Goal: Task Accomplishment & Management: Manage account settings

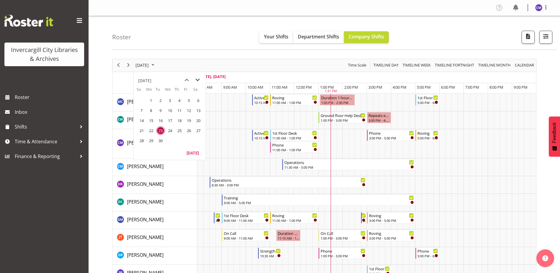
click at [198, 79] on span "next month" at bounding box center [197, 80] width 10 height 11
click at [161, 123] on span "11" at bounding box center [160, 120] width 9 height 9
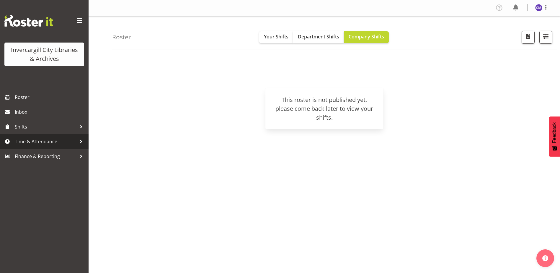
click at [43, 142] on span "Time & Attendance" at bounding box center [46, 141] width 62 height 9
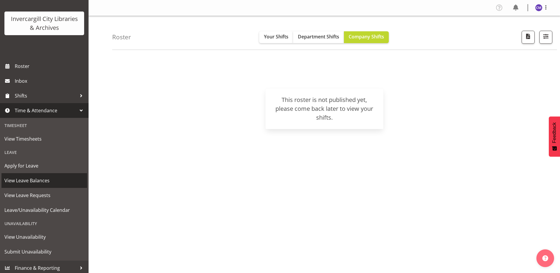
scroll to position [33, 0]
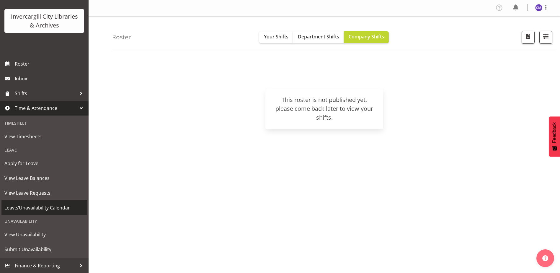
click at [42, 204] on span "Leave/Unavailability Calendar" at bounding box center [44, 207] width 80 height 9
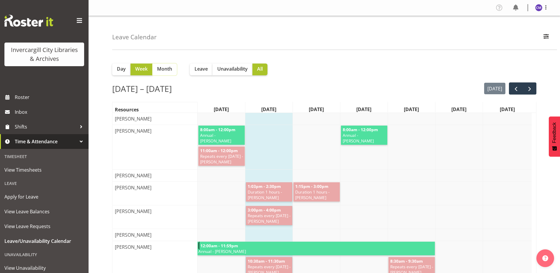
click at [162, 72] on span "Month" at bounding box center [164, 68] width 15 height 7
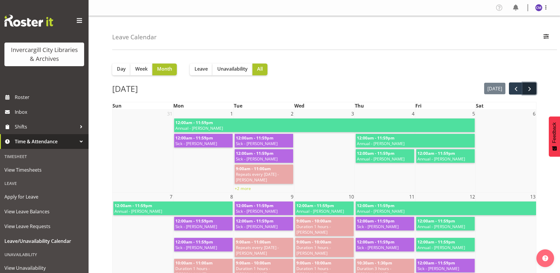
click at [530, 90] on span "next" at bounding box center [529, 88] width 7 height 7
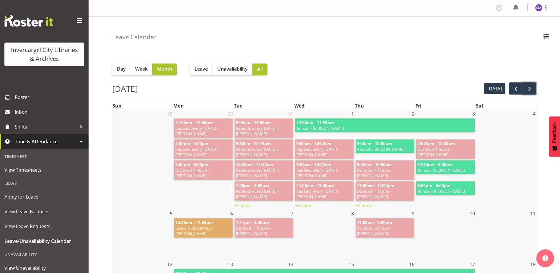
click at [530, 90] on span "next" at bounding box center [529, 88] width 7 height 7
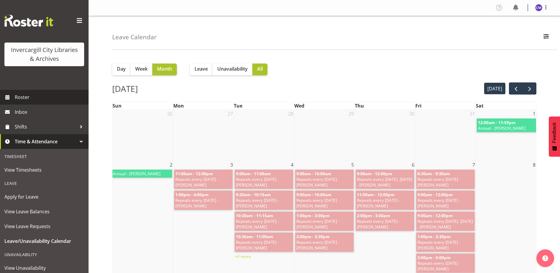
click at [37, 96] on span "Roster" at bounding box center [50, 97] width 71 height 9
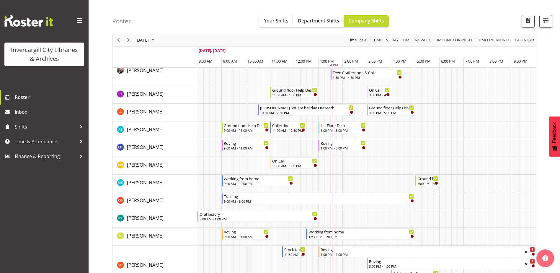
scroll to position [265, 0]
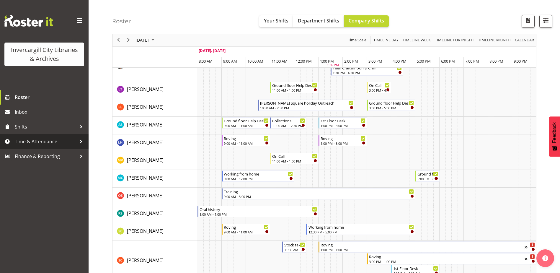
click at [40, 144] on span "Time & Attendance" at bounding box center [46, 141] width 62 height 9
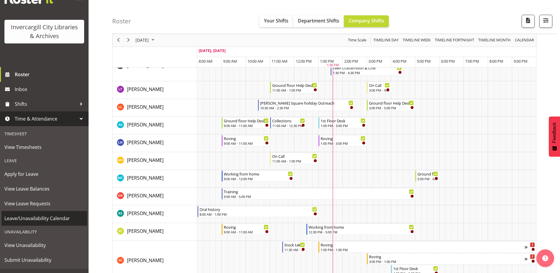
scroll to position [33, 0]
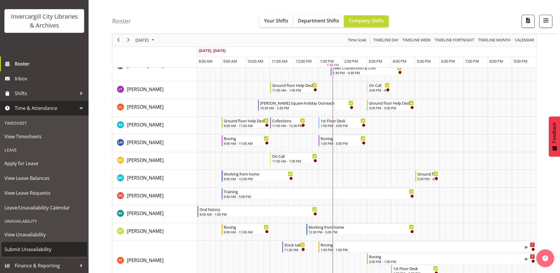
click at [41, 246] on span "Submit Unavailability" at bounding box center [44, 249] width 80 height 9
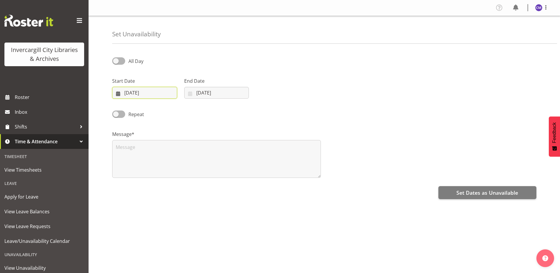
click at [168, 93] on input "23/09/2025" at bounding box center [144, 93] width 65 height 12
click at [158, 111] on select "January February March April May June July August September October November De…" at bounding box center [149, 110] width 34 height 12
select select "9"
click at [132, 104] on select "January February March April May June July August September October November De…" at bounding box center [149, 110] width 34 height 12
click at [159, 162] on span "15" at bounding box center [159, 163] width 5 height 6
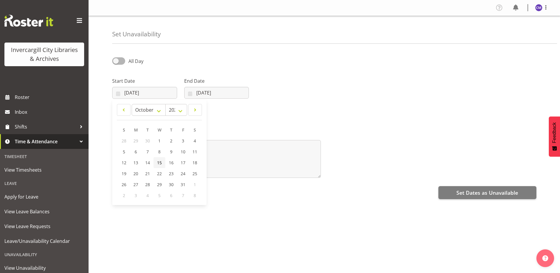
type input "15/10/2025"
click at [202, 93] on input "[DATE]" at bounding box center [216, 93] width 65 height 12
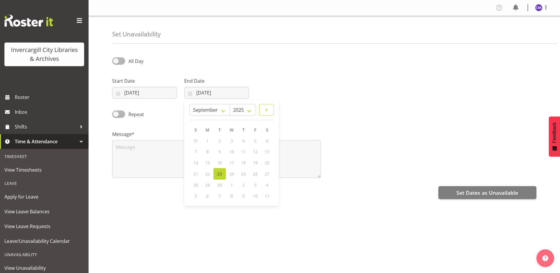
click at [263, 109] on span at bounding box center [266, 109] width 7 height 7
select select "9"
click at [229, 163] on span "15" at bounding box center [231, 163] width 5 height 6
type input "15/10/2025"
click at [120, 63] on span at bounding box center [118, 60] width 13 height 7
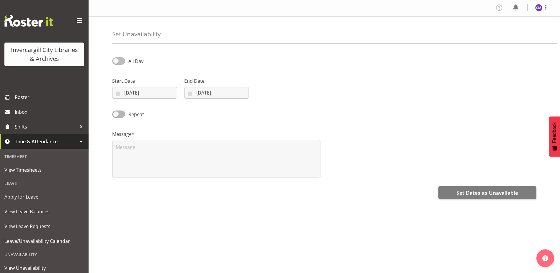
click at [116, 63] on input "All Day" at bounding box center [114, 61] width 4 height 4
checkbox input "true"
select select "13"
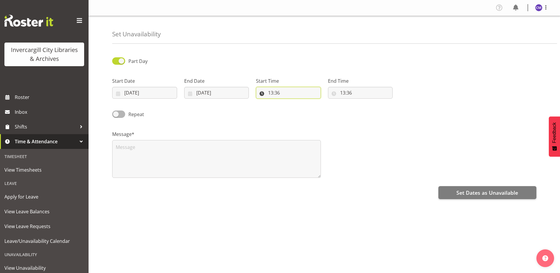
click at [281, 94] on input "13:36" at bounding box center [288, 93] width 65 height 12
click at [279, 93] on input "13:36" at bounding box center [288, 93] width 65 height 12
click at [280, 94] on input "13:36" at bounding box center [288, 93] width 65 height 12
click at [309, 110] on select "00 01 02 03 04 05 06 07 08 09 10 11 12 13 14 15 16 17 18 19 20 21 22 23 24 25 2…" at bounding box center [311, 108] width 13 height 12
click at [311, 110] on select "00 01 02 03 04 05 06 07 08 09 10 11 12 13 14 15 16 17 18 19 20 21 22 23 24 25 2…" at bounding box center [311, 108] width 13 height 12
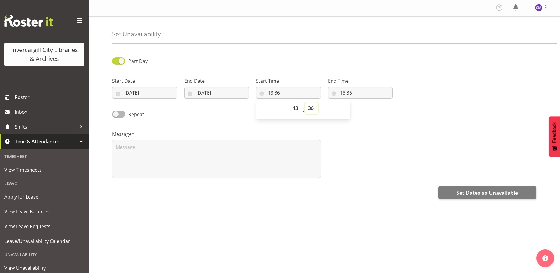
select select "0"
click at [305, 102] on select "00 01 02 03 04 05 06 07 08 09 10 11 12 13 14 15 16 17 18 19 20 21 22 23 24 25 2…" at bounding box center [311, 108] width 13 height 12
type input "13:00"
click at [346, 92] on input "13:36" at bounding box center [360, 93] width 65 height 12
click at [341, 91] on input "13:36" at bounding box center [360, 93] width 65 height 12
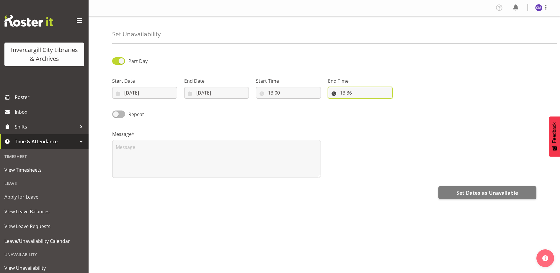
click at [349, 95] on input "13:36" at bounding box center [360, 93] width 65 height 12
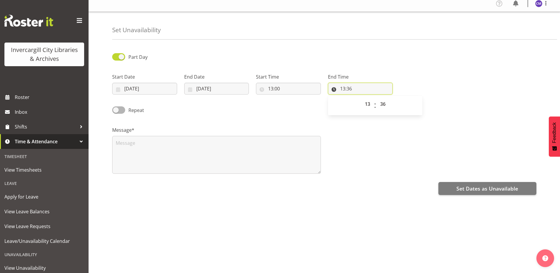
scroll to position [16, 0]
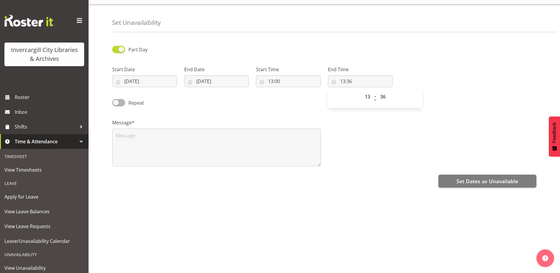
click at [368, 111] on div "Message*" at bounding box center [324, 140] width 431 height 59
click at [348, 78] on input "13:36" at bounding box center [360, 81] width 65 height 12
click at [366, 91] on select "00 01 02 03 04 05 06 07 08 09 10 11 12 13 14 15 16 17 18 19 20 21 22 23" at bounding box center [367, 97] width 13 height 12
select select "14"
click at [361, 91] on select "00 01 02 03 04 05 06 07 08 09 10 11 12 13 14 15 16 17 18 19 20 21 22 23" at bounding box center [367, 97] width 13 height 12
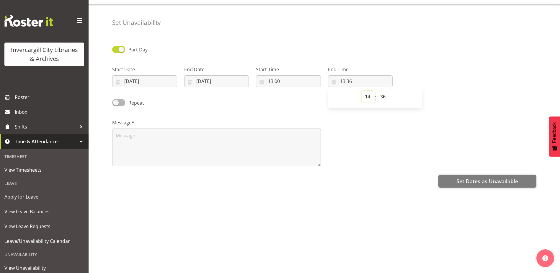
type input "14:36"
click at [381, 91] on select "00 01 02 03 04 05 06 07 08 09 10 11 12 13 14 15 16 17 18 19 20 21 22 23 24 25 2…" at bounding box center [383, 97] width 13 height 12
select select "0"
click at [377, 91] on select "00 01 02 03 04 05 06 07 08 09 10 11 12 13 14 15 16 17 18 19 20 21 22 23 24 25 2…" at bounding box center [383, 97] width 13 height 12
type input "14:00"
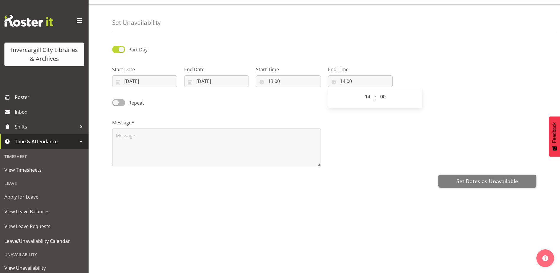
click at [406, 161] on div "Message*" at bounding box center [324, 140] width 431 height 59
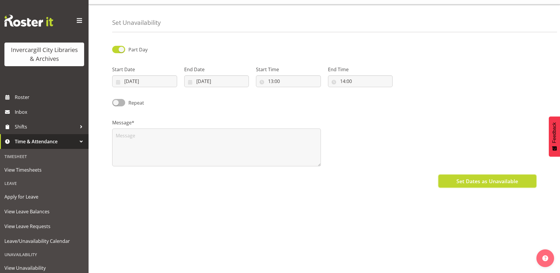
click at [478, 179] on span "Set Dates as Unavailable" at bounding box center [487, 181] width 62 height 8
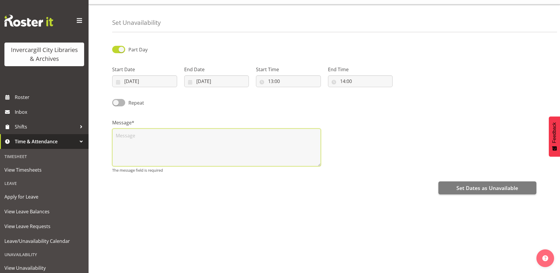
click at [258, 148] on textarea at bounding box center [216, 147] width 209 height 38
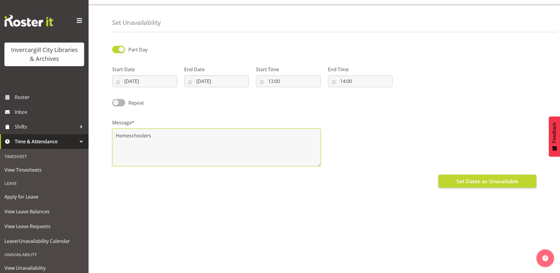
type textarea "Homeschoolers"
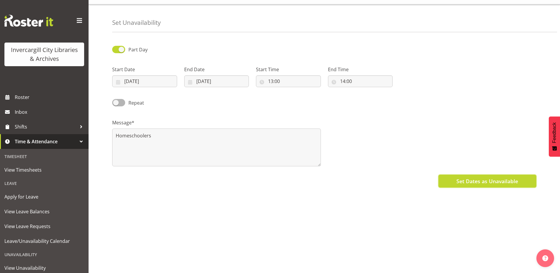
click at [484, 177] on span "Set Dates as Unavailable" at bounding box center [487, 181] width 62 height 8
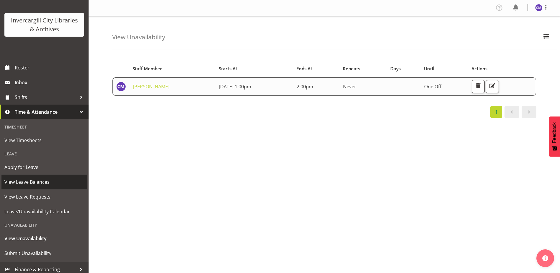
scroll to position [33, 0]
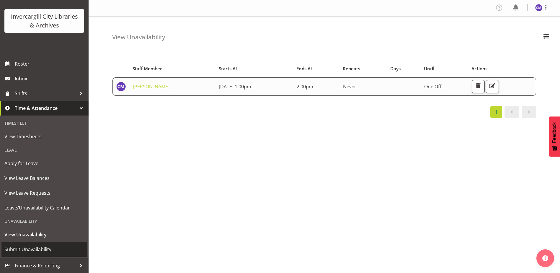
click at [50, 243] on link "Submit Unavailability" at bounding box center [44, 249] width 86 height 15
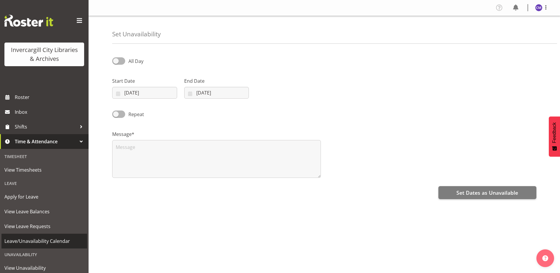
select select "8"
select select "2025"
click at [160, 92] on input "[DATE]" at bounding box center [144, 93] width 65 height 12
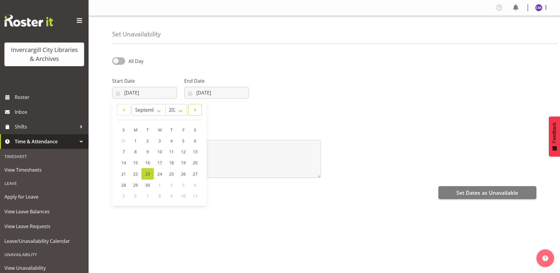
click at [193, 109] on span at bounding box center [195, 109] width 6 height 7
select select "9"
click at [171, 162] on span "16" at bounding box center [171, 163] width 5 height 6
type input "[DATE]"
click at [114, 59] on span at bounding box center [118, 60] width 13 height 7
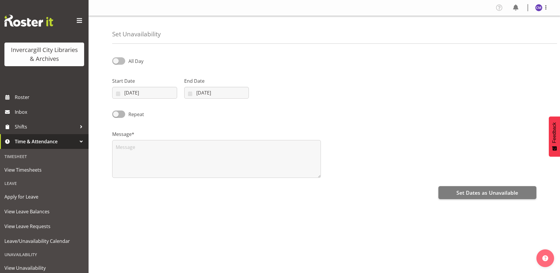
click at [114, 59] on input "All Day" at bounding box center [114, 61] width 4 height 4
checkbox input "true"
click at [218, 94] on input "[DATE]" at bounding box center [216, 93] width 65 height 12
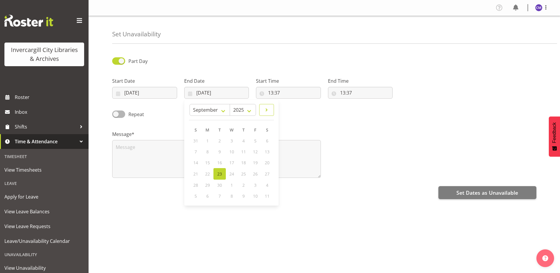
click at [266, 111] on span at bounding box center [266, 109] width 7 height 7
select select "9"
click at [243, 161] on span "16" at bounding box center [243, 163] width 5 height 6
type input "[DATE]"
click at [270, 119] on div "Repeat" at bounding box center [324, 112] width 431 height 20
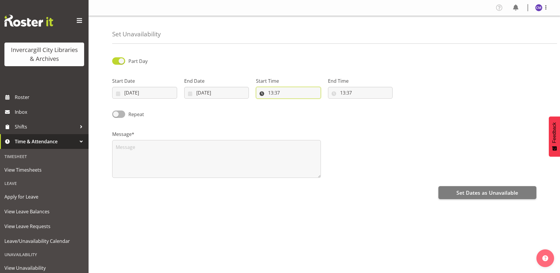
click at [271, 92] on input "13:37" at bounding box center [288, 93] width 65 height 12
click at [296, 106] on select "00 01 02 03 04 05 06 07 08 09 10 11 12 13 14 15 16 17 18 19 20 21 22 23" at bounding box center [295, 108] width 13 height 12
select select "11"
click at [289, 102] on select "00 01 02 03 04 05 06 07 08 09 10 11 12 13 14 15 16 17 18 19 20 21 22 23" at bounding box center [295, 108] width 13 height 12
type input "11:37"
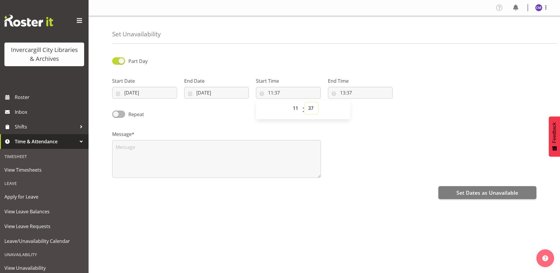
click at [315, 109] on select "00 01 02 03 04 05 06 07 08 09 10 11 12 13 14 15 16 17 18 19 20 21 22 23 24 25 2…" at bounding box center [311, 108] width 13 height 12
select select "0"
click at [305, 102] on select "00 01 02 03 04 05 06 07 08 09 10 11 12 13 14 15 16 17 18 19 20 21 22 23 24 25 2…" at bounding box center [311, 108] width 13 height 12
type input "11:00"
click at [341, 92] on input "13:37" at bounding box center [360, 93] width 65 height 12
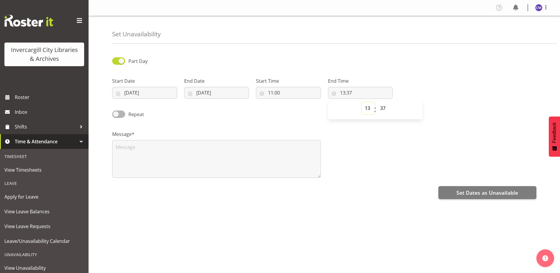
click at [365, 105] on select "00 01 02 03 04 05 06 07 08 09 10 11 12 13 14 15 16 17 18 19 20 21 22 23" at bounding box center [367, 108] width 13 height 12
select select "12"
click at [361, 102] on select "00 01 02 03 04 05 06 07 08 09 10 11 12 13 14 15 16 17 18 19 20 21 22 23" at bounding box center [367, 108] width 13 height 12
type input "12:37"
click at [385, 109] on select "00 01 02 03 04 05 06 07 08 09 10 11 12 13 14 15 16 17 18 19 20 21 22 23 24 25 2…" at bounding box center [383, 108] width 13 height 12
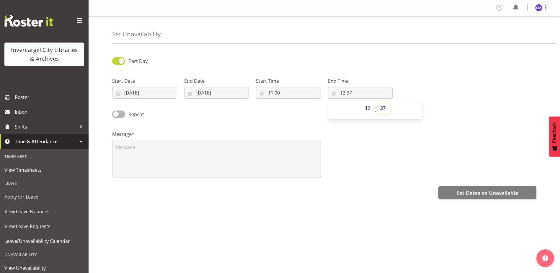
select select "30"
click at [377, 102] on select "00 01 02 03 04 05 06 07 08 09 10 11 12 13 14 15 16 17 18 19 20 21 22 23 24 25 2…" at bounding box center [383, 108] width 13 height 12
type input "12:30"
click at [251, 152] on textarea at bounding box center [216, 159] width 209 height 38
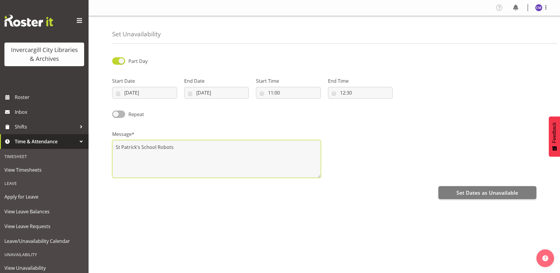
click at [266, 152] on textarea "St Patrick's School Robots" at bounding box center [216, 159] width 209 height 38
type textarea "St Patrick's School Robots"
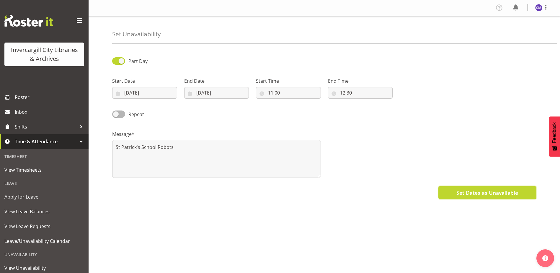
click at [483, 190] on span "Set Dates as Unavailable" at bounding box center [487, 192] width 62 height 8
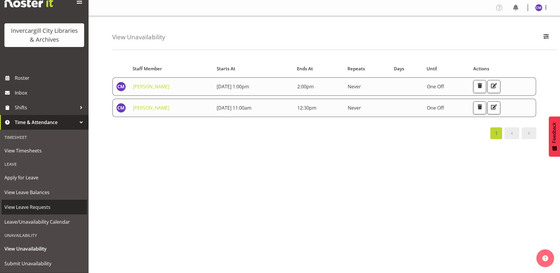
scroll to position [29, 0]
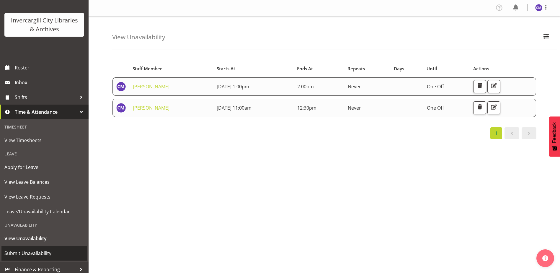
click at [36, 255] on span "Submit Unavailability" at bounding box center [44, 252] width 80 height 9
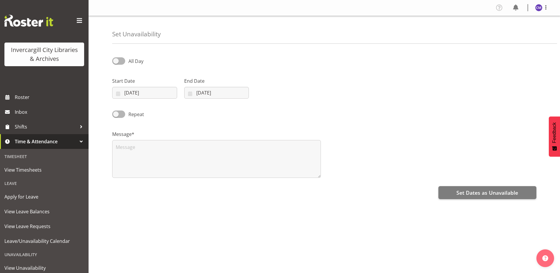
select select "8"
select select "2025"
click at [120, 59] on span at bounding box center [118, 60] width 13 height 7
click at [116, 59] on input "All Day" at bounding box center [114, 61] width 4 height 4
checkbox input "true"
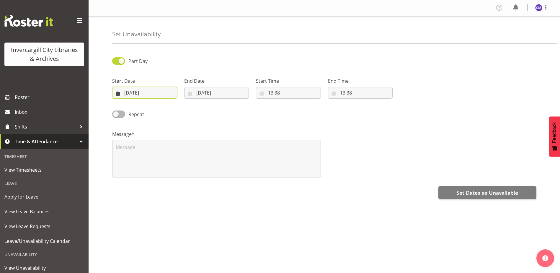
click at [153, 91] on input "[DATE]" at bounding box center [144, 93] width 65 height 12
click at [195, 110] on span at bounding box center [195, 109] width 6 height 7
select select "10"
click at [172, 154] on span "6" at bounding box center [171, 152] width 2 height 6
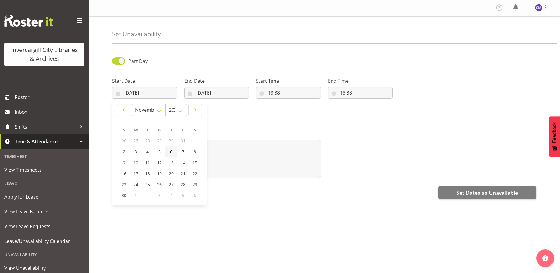
type input "06/11/2025"
click at [210, 95] on input "23/09/2025" at bounding box center [216, 93] width 65 height 12
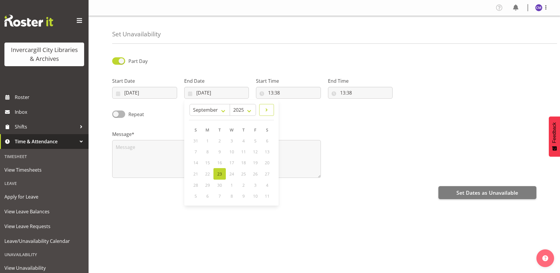
click at [270, 110] on link at bounding box center [266, 110] width 15 height 12
select select "10"
click at [243, 152] on span "6" at bounding box center [243, 152] width 2 height 6
type input "06/11/2025"
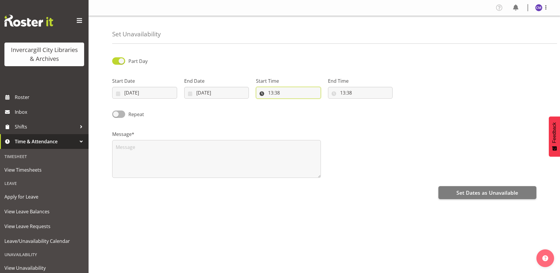
click at [275, 94] on input "13:38" at bounding box center [288, 93] width 65 height 12
click at [296, 109] on select "00 01 02 03 04 05 06 07 08 09 10 11 12 13 14 15 16 17 18 19 20 21 22 23" at bounding box center [295, 108] width 13 height 12
select select "11"
click at [289, 102] on select "00 01 02 03 04 05 06 07 08 09 10 11 12 13 14 15 16 17 18 19 20 21 22 23" at bounding box center [295, 108] width 13 height 12
type input "11:38"
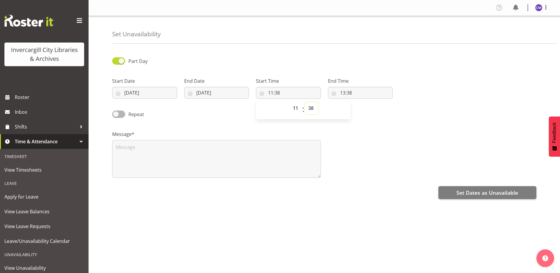
click at [313, 109] on select "00 01 02 03 04 05 06 07 08 09 10 11 12 13 14 15 16 17 18 19 20 21 22 23 24 25 2…" at bounding box center [311, 108] width 13 height 12
select select "0"
click at [305, 102] on select "00 01 02 03 04 05 06 07 08 09 10 11 12 13 14 15 16 17 18 19 20 21 22 23 24 25 2…" at bounding box center [311, 108] width 13 height 12
type input "11:00"
click at [343, 93] on input "13:38" at bounding box center [360, 93] width 65 height 12
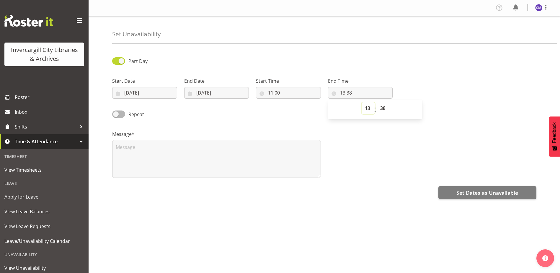
click at [369, 109] on select "00 01 02 03 04 05 06 07 08 09 10 11 12 13 14 15 16 17 18 19 20 21 22 23" at bounding box center [367, 108] width 13 height 12
select select "12"
click at [361, 102] on select "00 01 02 03 04 05 06 07 08 09 10 11 12 13 14 15 16 17 18 19 20 21 22 23" at bounding box center [367, 108] width 13 height 12
type input "12:38"
click at [380, 103] on select "00 01 02 03 04 05 06 07 08 09 10 11 12 13 14 15 16 17 18 19 20 21 22 23 24 25 2…" at bounding box center [383, 108] width 13 height 12
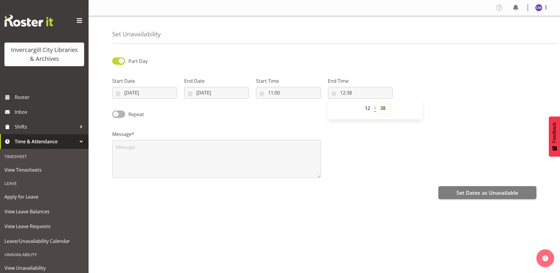
select select "30"
click at [377, 102] on select "00 01 02 03 04 05 06 07 08 09 10 11 12 13 14 15 16 17 18 19 20 21 22 23 24 25 2…" at bounding box center [383, 108] width 13 height 12
type input "12:30"
click at [216, 146] on textarea at bounding box center [216, 159] width 209 height 38
paste textarea "St Patrick's School Robots"
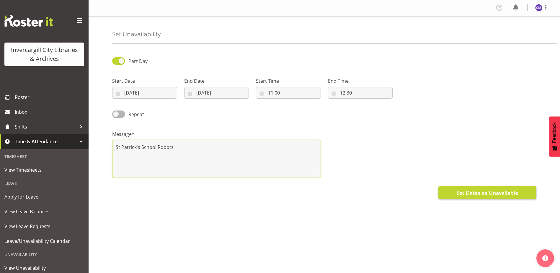
type textarea "St Patrick's School Robots"
click at [468, 195] on span "Set Dates as Unavailable" at bounding box center [487, 192] width 62 height 8
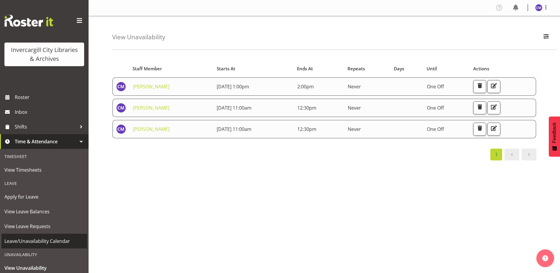
scroll to position [29, 0]
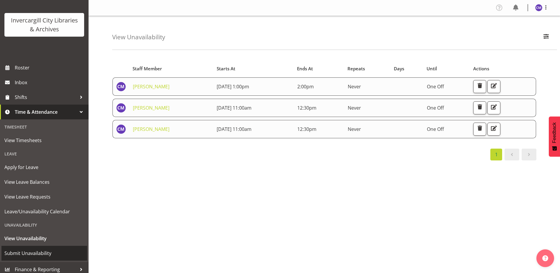
click at [40, 248] on link "Submit Unavailability" at bounding box center [44, 252] width 86 height 15
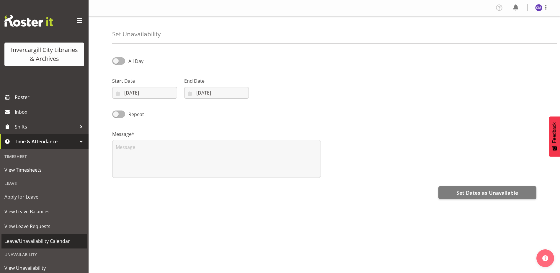
select select "8"
select select "2025"
click at [148, 91] on input "[DATE]" at bounding box center [144, 93] width 65 height 12
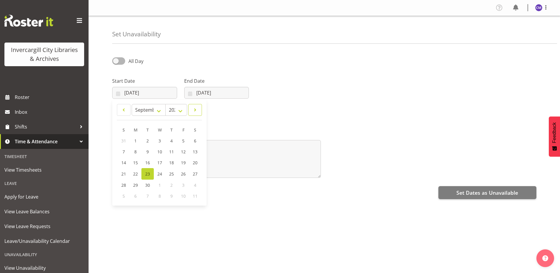
click at [194, 107] on span at bounding box center [195, 109] width 6 height 7
select select "10"
click at [120, 61] on span at bounding box center [118, 60] width 13 height 7
click at [116, 61] on input "All Day" at bounding box center [114, 61] width 4 height 4
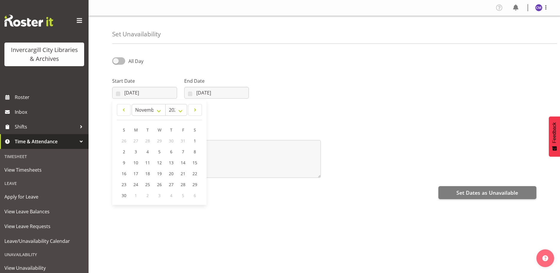
checkbox input "true"
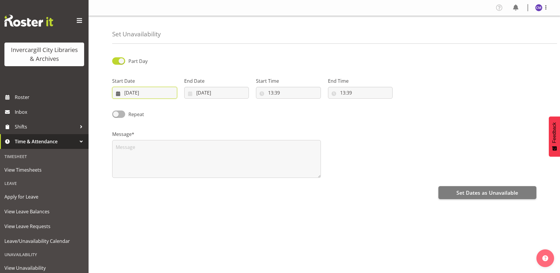
click at [163, 93] on input "23/09/2025" at bounding box center [144, 93] width 65 height 12
click at [172, 175] on span "20" at bounding box center [171, 173] width 5 height 6
type input "20/11/2025"
click at [203, 94] on input "[DATE]" at bounding box center [216, 93] width 65 height 12
click at [265, 109] on span at bounding box center [266, 109] width 7 height 7
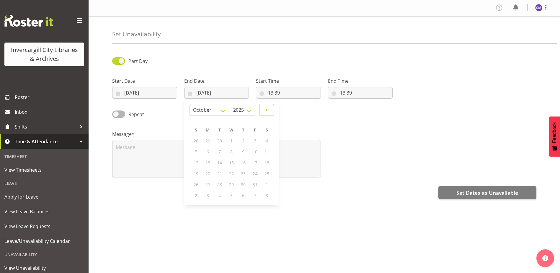
click at [265, 109] on span at bounding box center [266, 109] width 7 height 7
select select "10"
click at [240, 176] on link "20" at bounding box center [243, 173] width 12 height 11
type input "20/11/2025"
click at [275, 94] on input "13:39" at bounding box center [288, 93] width 65 height 12
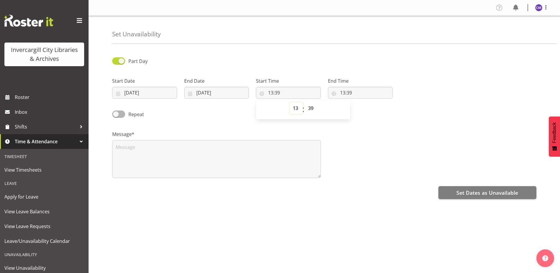
click at [296, 106] on select "00 01 02 03 04 05 06 07 08 09 10 11 12 13 14 15 16 17 18 19 20 21 22 23" at bounding box center [295, 108] width 13 height 12
select select "11"
click at [289, 102] on select "00 01 02 03 04 05 06 07 08 09 10 11 12 13 14 15 16 17 18 19 20 21 22 23" at bounding box center [295, 108] width 13 height 12
type input "11:39"
click at [309, 102] on select "00 01 02 03 04 05 06 07 08 09 10 11 12 13 14 15 16 17 18 19 20 21 22 23 24 25 2…" at bounding box center [311, 108] width 13 height 12
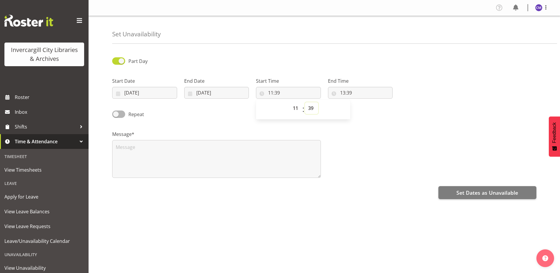
select select "0"
click at [305, 102] on select "00 01 02 03 04 05 06 07 08 09 10 11 12 13 14 15 16 17 18 19 20 21 22 23 24 25 2…" at bounding box center [311, 108] width 13 height 12
type input "11:00"
click at [346, 93] on input "13:39" at bounding box center [360, 93] width 65 height 12
click at [367, 108] on select "00 01 02 03 04 05 06 07 08 09 10 11 12 13 14 15 16 17 18 19 20 21 22 23" at bounding box center [367, 108] width 13 height 12
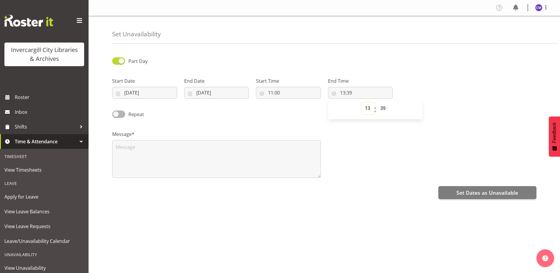
select select "12"
click at [361, 102] on select "00 01 02 03 04 05 06 07 08 09 10 11 12 13 14 15 16 17 18 19 20 21 22 23" at bounding box center [367, 108] width 13 height 12
type input "12:39"
click at [384, 111] on select "00 01 02 03 04 05 06 07 08 09 10 11 12 13 14 15 16 17 18 19 20 21 22 23 24 25 2…" at bounding box center [383, 108] width 13 height 12
select select "30"
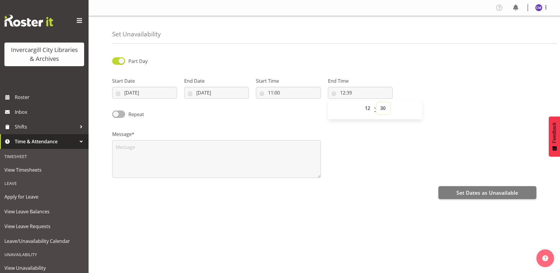
click at [377, 102] on select "00 01 02 03 04 05 06 07 08 09 10 11 12 13 14 15 16 17 18 19 20 21 22 23 24 25 2…" at bounding box center [383, 108] width 13 height 12
type input "12:30"
click at [217, 160] on textarea at bounding box center [216, 159] width 209 height 38
paste textarea "St Patrick's School Robots"
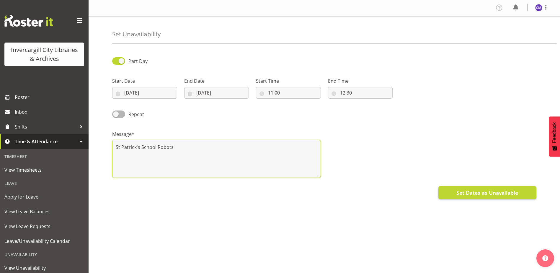
type textarea "St Patrick's School Robots"
click at [458, 189] on span "Set Dates as Unavailable" at bounding box center [487, 192] width 62 height 8
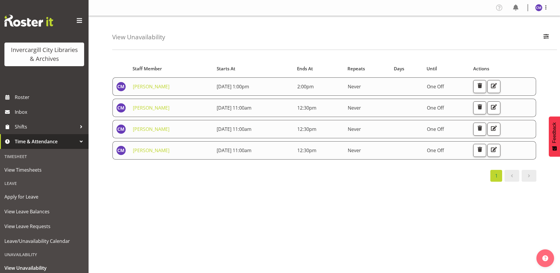
click at [284, 180] on div "1" at bounding box center [324, 176] width 424 height 12
click at [66, 140] on span "Time & Attendance" at bounding box center [46, 141] width 62 height 9
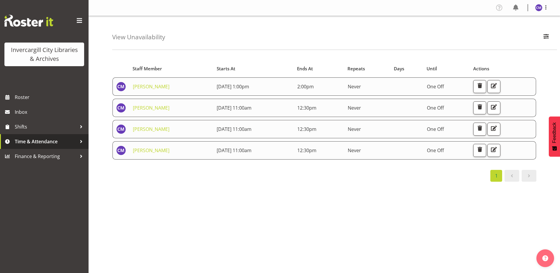
click at [65, 140] on span "Time & Attendance" at bounding box center [46, 141] width 62 height 9
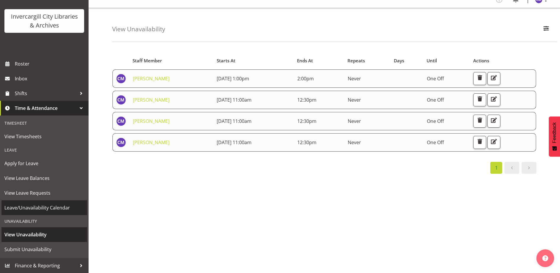
scroll to position [22, 0]
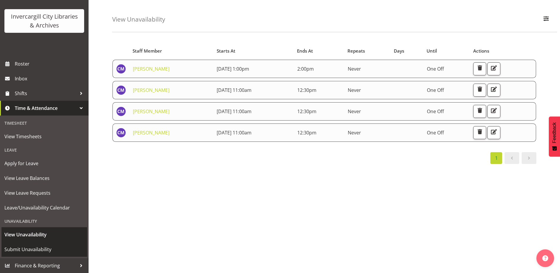
click at [51, 247] on span "Submit Unavailability" at bounding box center [44, 249] width 80 height 9
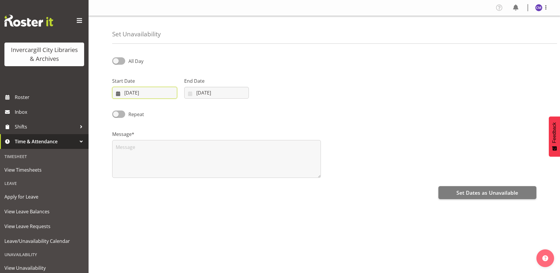
click at [159, 89] on input "[DATE]" at bounding box center [144, 93] width 65 height 12
click at [176, 176] on link "25" at bounding box center [171, 174] width 12 height 12
type input "[DATE]"
click at [124, 115] on span at bounding box center [118, 113] width 13 height 7
click at [116, 115] on input "Repeat" at bounding box center [114, 114] width 4 height 4
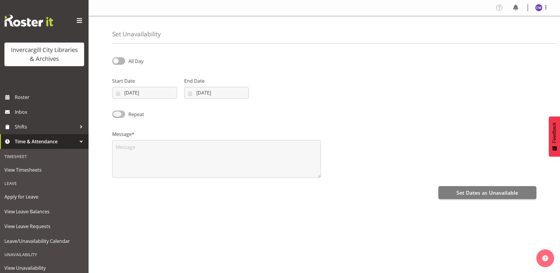
checkbox input "true"
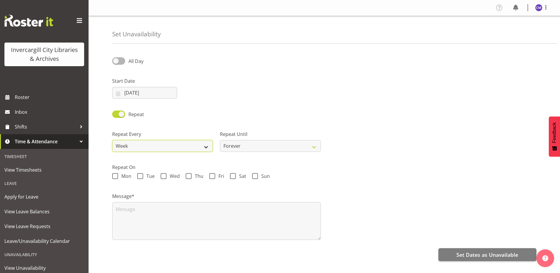
click at [200, 148] on select "Week 2 Weeks 3 Weeks 4 Weeks Month" at bounding box center [162, 146] width 101 height 12
select select "2weeks"
click at [112, 140] on select "Week 2 Weeks 3 Weeks 4 Weeks Month" at bounding box center [162, 146] width 101 height 12
click at [244, 144] on select "Forever On a date" at bounding box center [270, 146] width 101 height 12
select select "date"
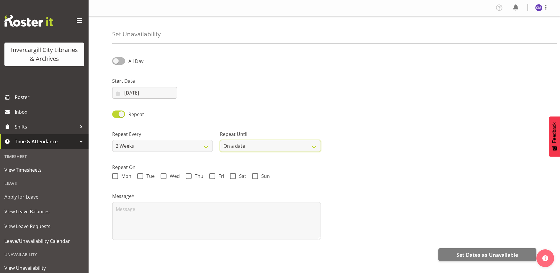
click at [220, 140] on select "Forever On a date" at bounding box center [270, 146] width 101 height 12
select select "8"
select select "2025"
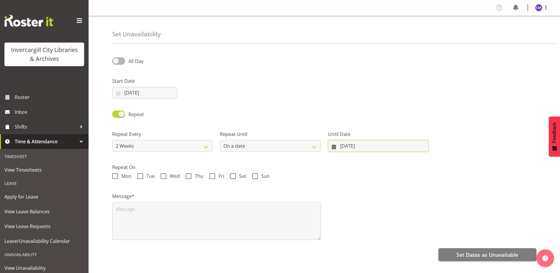
click at [347, 146] on input "[DATE]" at bounding box center [378, 146] width 101 height 12
click at [367, 164] on select "January February March April May June July August September October November De…" at bounding box center [353, 163] width 40 height 12
select select "11"
click at [347, 157] on select "January February March April May June July August September October November De…" at bounding box center [353, 163] width 40 height 12
click at [393, 222] on link "25" at bounding box center [390, 226] width 12 height 11
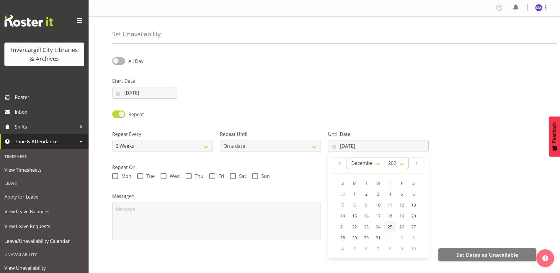
type input "[DATE]"
click at [434, 127] on div "Repeat Every Week 2 Weeks 3 Weeks 4 Weeks Month Repeat Until Forever On a date …" at bounding box center [324, 138] width 431 height 33
click at [368, 143] on input "[DATE]" at bounding box center [378, 146] width 101 height 12
click at [333, 114] on div "Repeat" at bounding box center [324, 112] width 431 height 20
click at [192, 176] on span "Thu" at bounding box center [197, 176] width 12 height 6
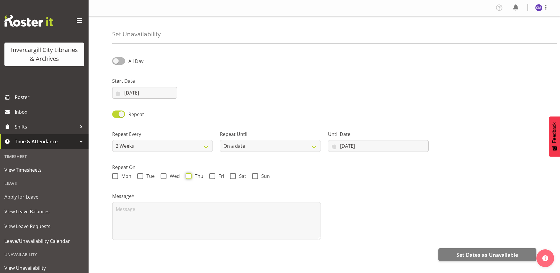
click at [189, 176] on input "Thu" at bounding box center [188, 176] width 4 height 4
checkbox input "true"
click at [115, 62] on span at bounding box center [118, 60] width 13 height 7
click at [115, 62] on input "All Day" at bounding box center [114, 61] width 4 height 4
checkbox input "true"
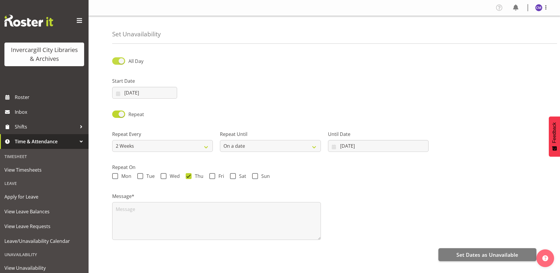
select select "13"
select select "48"
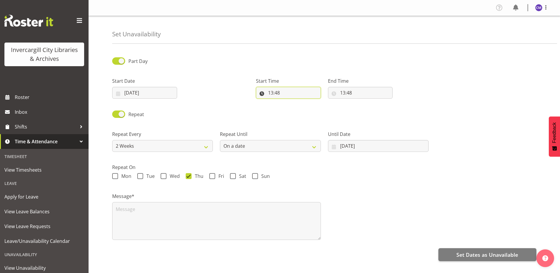
click at [279, 92] on input "13:48" at bounding box center [288, 93] width 65 height 12
click at [295, 107] on select "00 01 02 03 04 05 06 07 08 09 10 11 12 13 14 15 16 17 18 19 20 21 22 23" at bounding box center [295, 108] width 13 height 12
select select "11"
click at [289, 102] on select "00 01 02 03 04 05 06 07 08 09 10 11 12 13 14 15 16 17 18 19 20 21 22 23" at bounding box center [295, 108] width 13 height 12
type input "11:48"
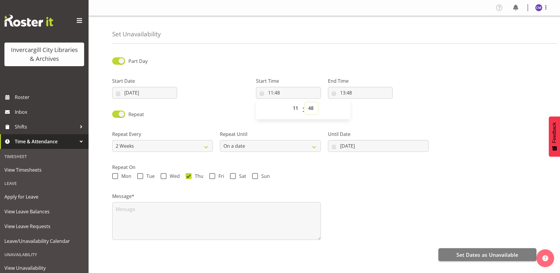
click at [313, 109] on select "00 01 02 03 04 05 06 07 08 09 10 11 12 13 14 15 16 17 18 19 20 21 22 23 24 25 2…" at bounding box center [311, 108] width 13 height 12
select select "0"
click at [305, 102] on select "00 01 02 03 04 05 06 07 08 09 10 11 12 13 14 15 16 17 18 19 20 21 22 23 24 25 2…" at bounding box center [311, 108] width 13 height 12
type input "11:00"
click at [341, 93] on input "13:48" at bounding box center [360, 93] width 65 height 12
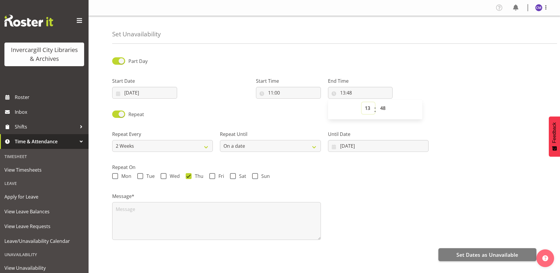
click at [370, 109] on select "00 01 02 03 04 05 06 07 08 09 10 11 12 13 14 15 16 17 18 19 20 21 22 23" at bounding box center [367, 108] width 13 height 12
select select "12"
click at [361, 102] on select "00 01 02 03 04 05 06 07 08 09 10 11 12 13 14 15 16 17 18 19 20 21 22 23" at bounding box center [367, 108] width 13 height 12
type input "12:48"
click at [378, 107] on select "00 01 02 03 04 05 06 07 08 09 10 11 12 13 14 15 16 17 18 19 20 21 22 23 24 25 2…" at bounding box center [383, 108] width 13 height 12
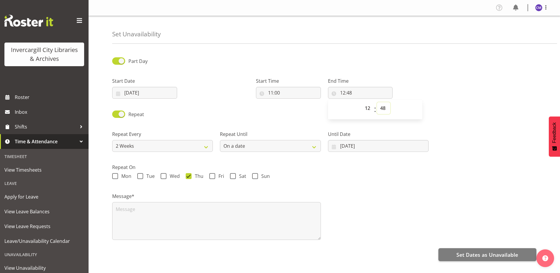
select select "0"
click at [377, 102] on select "00 01 02 03 04 05 06 07 08 09 10 11 12 13 14 15 16 17 18 19 20 21 22 23 24 25 2…" at bounding box center [383, 108] width 13 height 12
type input "12:00"
click at [429, 118] on div "Repeat" at bounding box center [324, 112] width 431 height 20
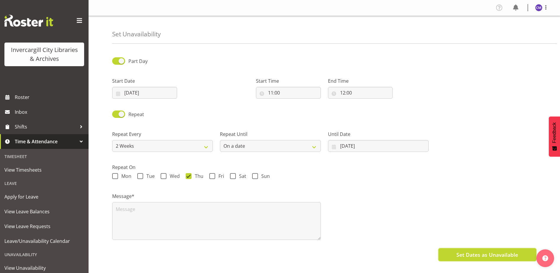
click at [468, 260] on button "Set Dates as Unavailable" at bounding box center [487, 254] width 98 height 13
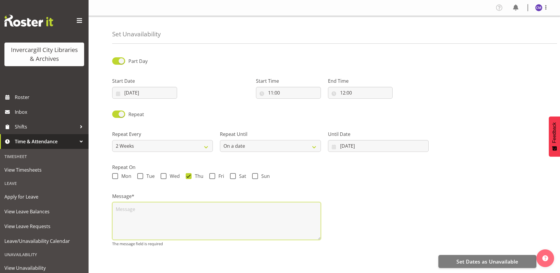
click at [231, 215] on textarea at bounding box center [216, 221] width 209 height 38
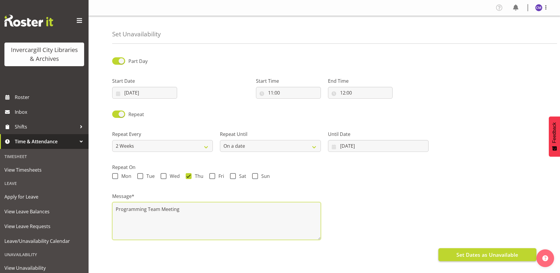
type textarea "Programming Team Meeting"
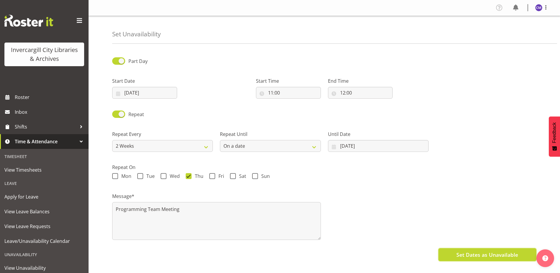
click at [471, 253] on span "Set Dates as Unavailable" at bounding box center [487, 254] width 62 height 8
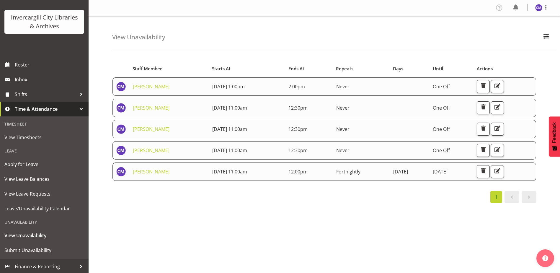
scroll to position [33, 0]
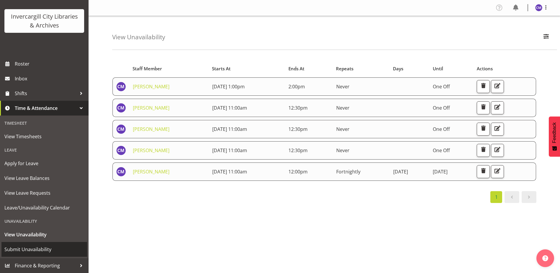
click at [35, 246] on span "Submit Unavailability" at bounding box center [44, 249] width 80 height 9
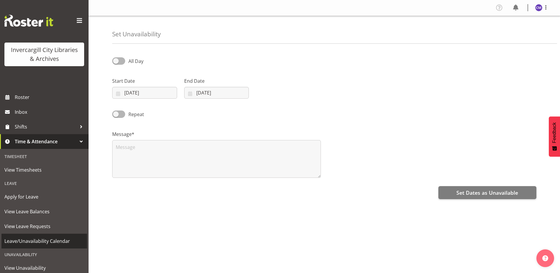
select select "8"
select select "2025"
click at [145, 91] on input "[DATE]" at bounding box center [144, 93] width 65 height 12
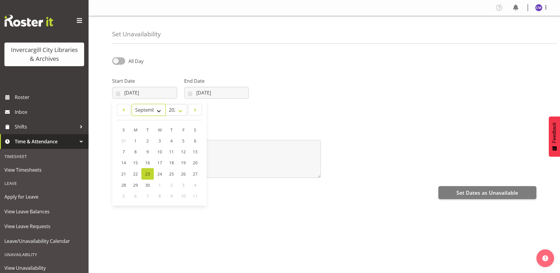
click at [160, 109] on select "January February March April May June July August September October November De…" at bounding box center [149, 110] width 34 height 12
select select "9"
click at [132, 104] on select "January February March April May June July August September October November De…" at bounding box center [149, 110] width 34 height 12
click at [148, 185] on span "28" at bounding box center [147, 184] width 5 height 6
type input "[DATE]"
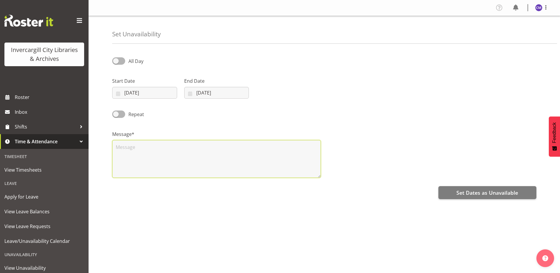
click at [152, 151] on textarea at bounding box center [216, 159] width 209 height 38
click at [115, 118] on div "Repeat" at bounding box center [162, 114] width 101 height 8
click at [123, 117] on span at bounding box center [118, 113] width 13 height 7
click at [116, 116] on input "Repeat" at bounding box center [114, 114] width 4 height 4
checkbox input "true"
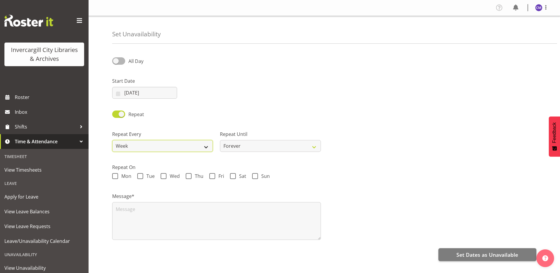
click at [174, 147] on select "Week 2 Weeks 3 Weeks 4 Weeks Month" at bounding box center [162, 146] width 101 height 12
select select "4weeks"
click at [112, 140] on select "Week 2 Weeks 3 Weeks 4 Weeks Month" at bounding box center [162, 146] width 101 height 12
click at [139, 174] on span at bounding box center [140, 176] width 6 height 6
click at [139, 174] on input "Tue" at bounding box center [139, 176] width 4 height 4
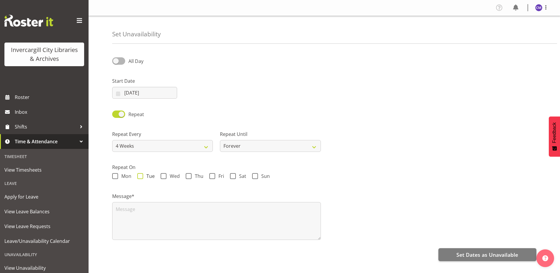
checkbox input "true"
click at [123, 60] on span at bounding box center [118, 60] width 13 height 7
click at [116, 60] on input "All Day" at bounding box center [114, 61] width 4 height 4
checkbox input "true"
select select "13"
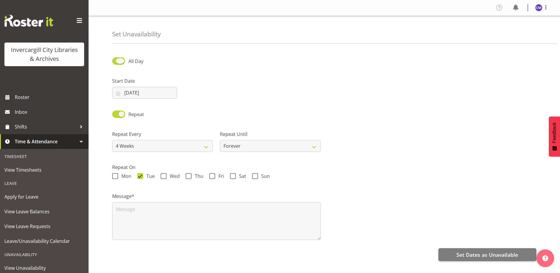
select select "50"
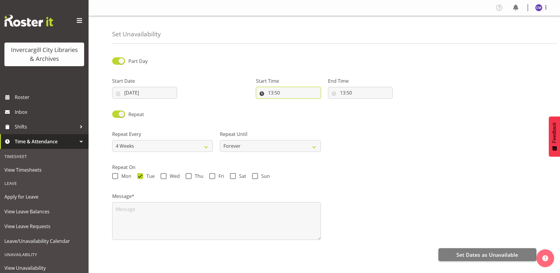
click at [282, 95] on input "13:50" at bounding box center [288, 93] width 65 height 12
click at [298, 109] on select "00 01 02 03 04 05 06 07 08 09 10 11 12 13 14 15 16 17 18 19 20 21 22 23" at bounding box center [295, 108] width 13 height 12
select select "9"
click at [289, 102] on select "00 01 02 03 04 05 06 07 08 09 10 11 12 13 14 15 16 17 18 19 20 21 22 23" at bounding box center [295, 108] width 13 height 12
type input "09:50"
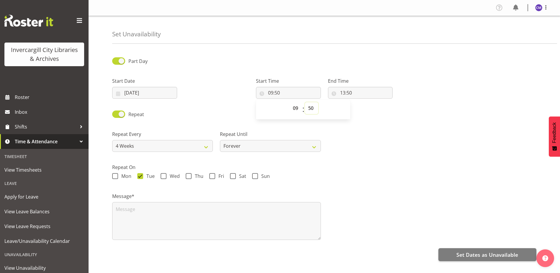
click at [312, 108] on select "00 01 02 03 04 05 06 07 08 09 10 11 12 13 14 15 16 17 18 19 20 21 22 23 24 25 2…" at bounding box center [311, 108] width 13 height 12
select select "0"
click at [305, 102] on select "00 01 02 03 04 05 06 07 08 09 10 11 12 13 14 15 16 17 18 19 20 21 22 23 24 25 2…" at bounding box center [311, 108] width 13 height 12
type input "09:00"
click at [348, 89] on input "13:50" at bounding box center [360, 93] width 65 height 12
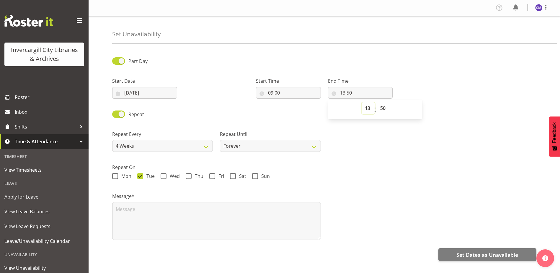
drag, startPoint x: 366, startPoint y: 107, endPoint x: 364, endPoint y: 114, distance: 7.6
click at [366, 107] on select "00 01 02 03 04 05 06 07 08 09 10 11 12 13 14 15 16 17 18 19 20 21 22 23" at bounding box center [367, 108] width 13 height 12
select select "10"
click at [361, 102] on select "00 01 02 03 04 05 06 07 08 09 10 11 12 13 14 15 16 17 18 19 20 21 22 23" at bounding box center [367, 108] width 13 height 12
type input "10:50"
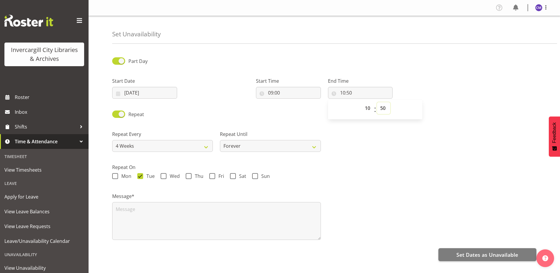
drag, startPoint x: 381, startPoint y: 107, endPoint x: 381, endPoint y: 113, distance: 5.9
click at [381, 107] on select "00 01 02 03 04 05 06 07 08 09 10 11 12 13 14 15 16 17 18 19 20 21 22 23 24 25 2…" at bounding box center [383, 108] width 13 height 12
select select "0"
click at [377, 102] on select "00 01 02 03 04 05 06 07 08 09 10 11 12 13 14 15 16 17 18 19 20 21 22 23 24 25 2…" at bounding box center [383, 108] width 13 height 12
type input "10:00"
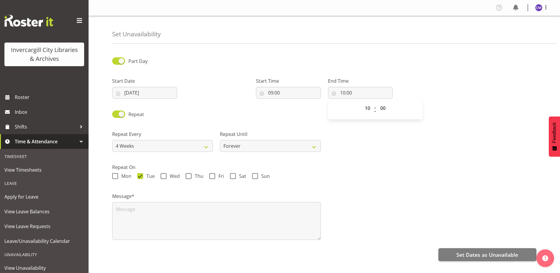
click at [352, 171] on div "Repeat [DATE] Tue Wed Thu Fri Sat Sun" at bounding box center [324, 171] width 424 height 17
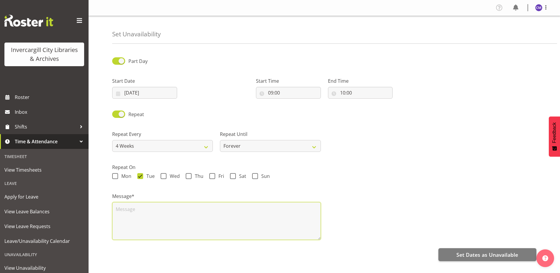
click at [144, 221] on textarea at bounding box center [216, 221] width 209 height 38
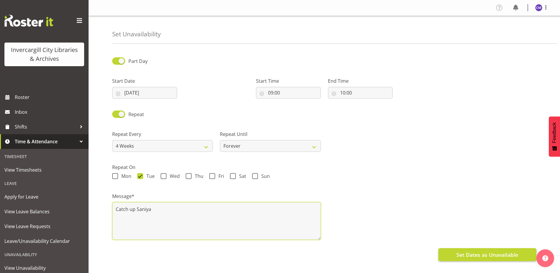
type textarea "Catch up Saniya"
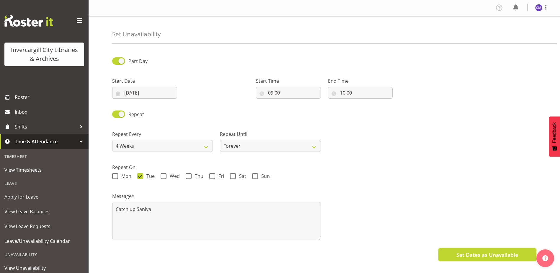
click at [452, 252] on button "Set Dates as Unavailable" at bounding box center [487, 254] width 98 height 13
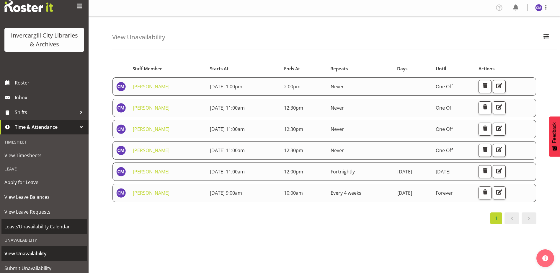
scroll to position [4, 0]
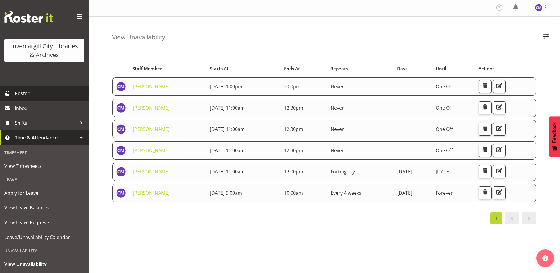
click at [33, 90] on span "Roster" at bounding box center [50, 93] width 71 height 9
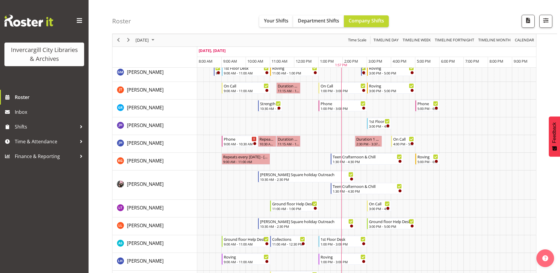
scroll to position [147, 0]
click at [360, 187] on div "Teen Crafternoon & Chill" at bounding box center [366, 185] width 69 height 6
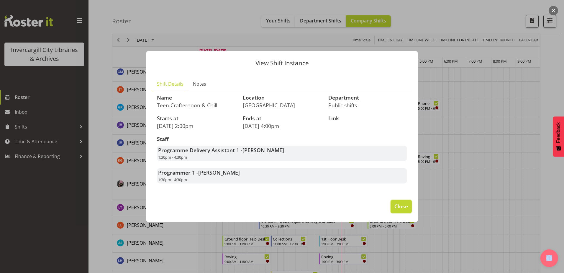
click at [404, 204] on span "Close" at bounding box center [401, 206] width 14 height 8
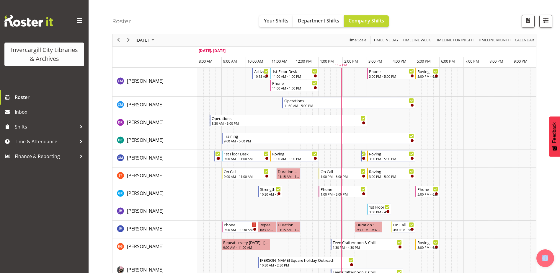
scroll to position [0, 0]
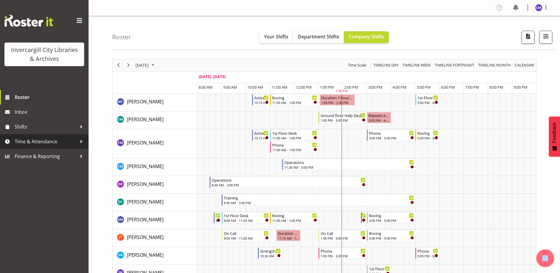
click at [40, 142] on span "Time & Attendance" at bounding box center [46, 141] width 62 height 9
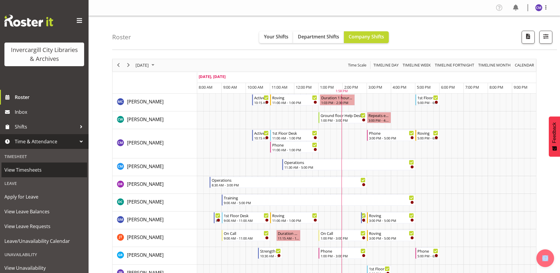
click at [37, 172] on span "View Timesheets" at bounding box center [44, 169] width 80 height 9
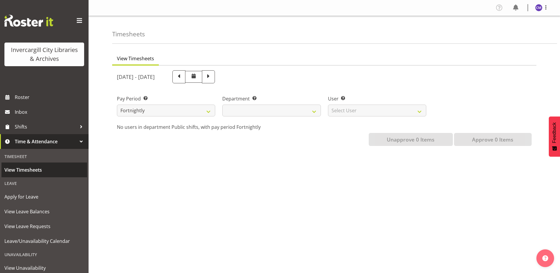
select select
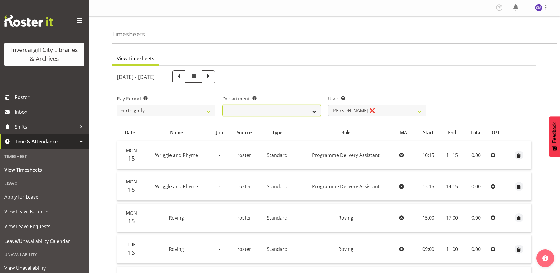
click at [246, 111] on select "Public shifts" at bounding box center [271, 110] width 98 height 12
click at [185, 112] on select "Fortnightly" at bounding box center [166, 110] width 98 height 12
